Goal: Find specific page/section: Find specific page/section

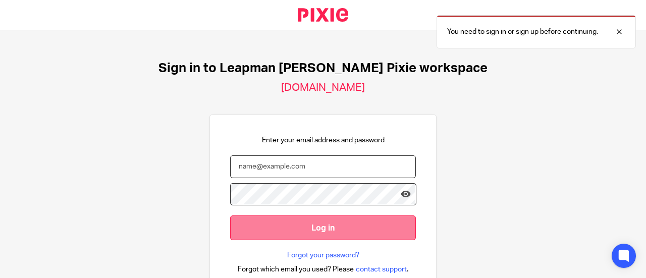
type input "[PERSON_NAME][EMAIL_ADDRESS][PERSON_NAME][DOMAIN_NAME]"
click at [316, 226] on input "Log in" at bounding box center [323, 227] width 186 height 25
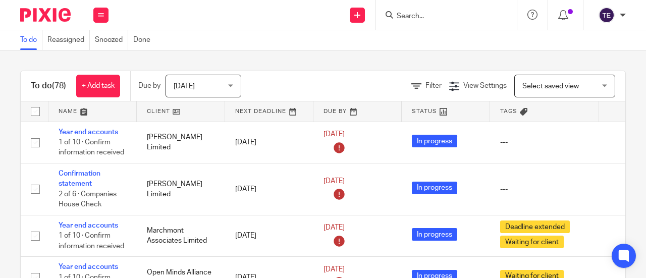
click at [424, 14] on input "Search" at bounding box center [441, 16] width 91 height 9
type input "gma ov"
click at [431, 33] on link at bounding box center [456, 39] width 125 height 15
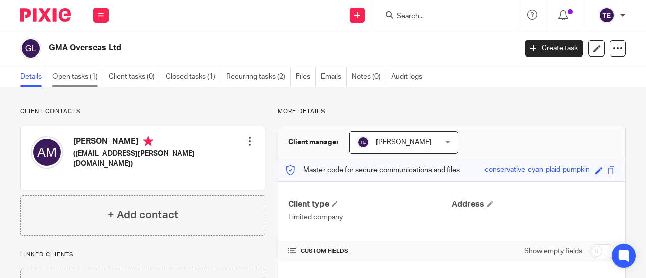
click at [74, 81] on link "Open tasks (1)" at bounding box center [77, 77] width 51 height 20
